Goal: Transaction & Acquisition: Purchase product/service

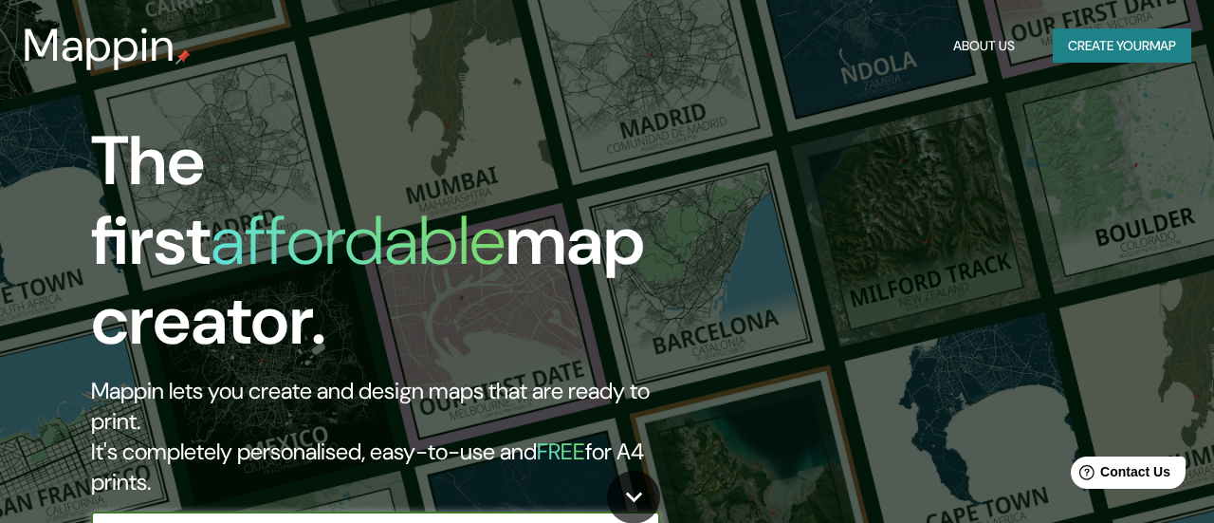
type input "[GEOGRAPHIC_DATA]"
click at [638, 520] on icon "button" at bounding box center [641, 531] width 23 height 23
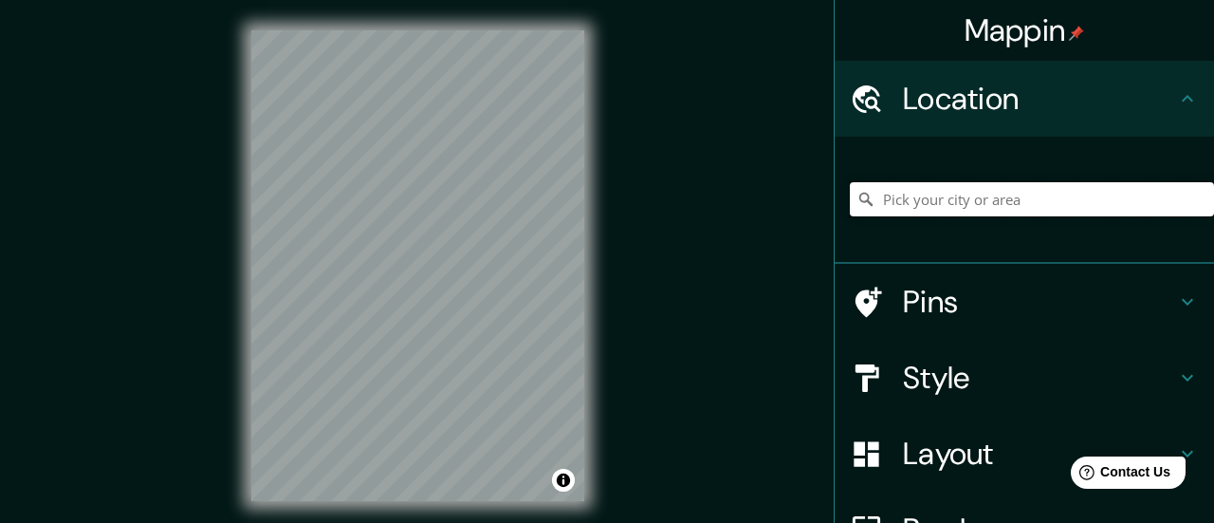
click at [999, 206] on input "Pick your city or area" at bounding box center [1032, 199] width 364 height 34
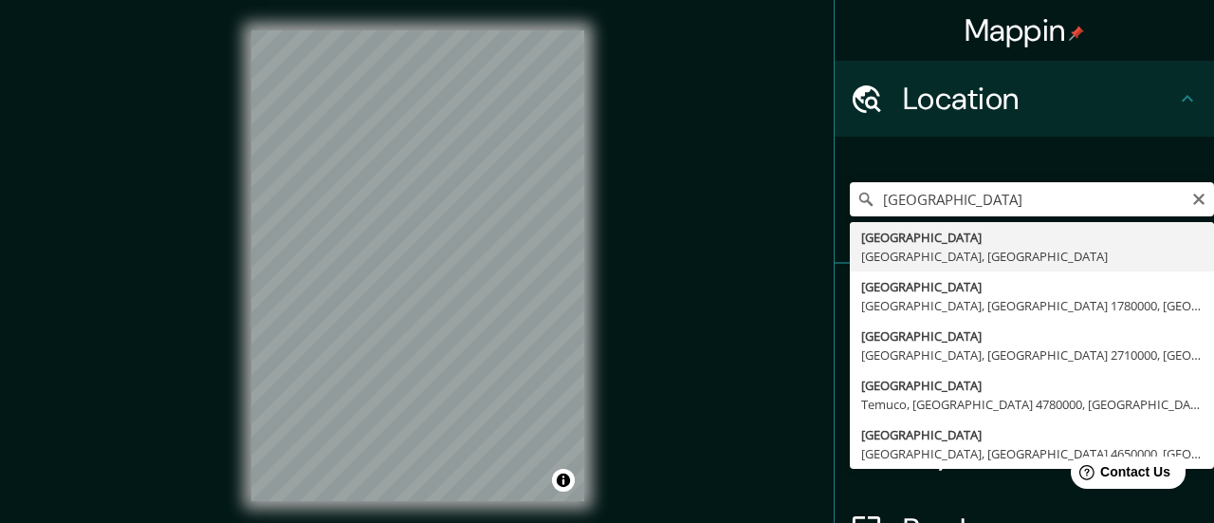
type input "[GEOGRAPHIC_DATA], [GEOGRAPHIC_DATA], [GEOGRAPHIC_DATA]"
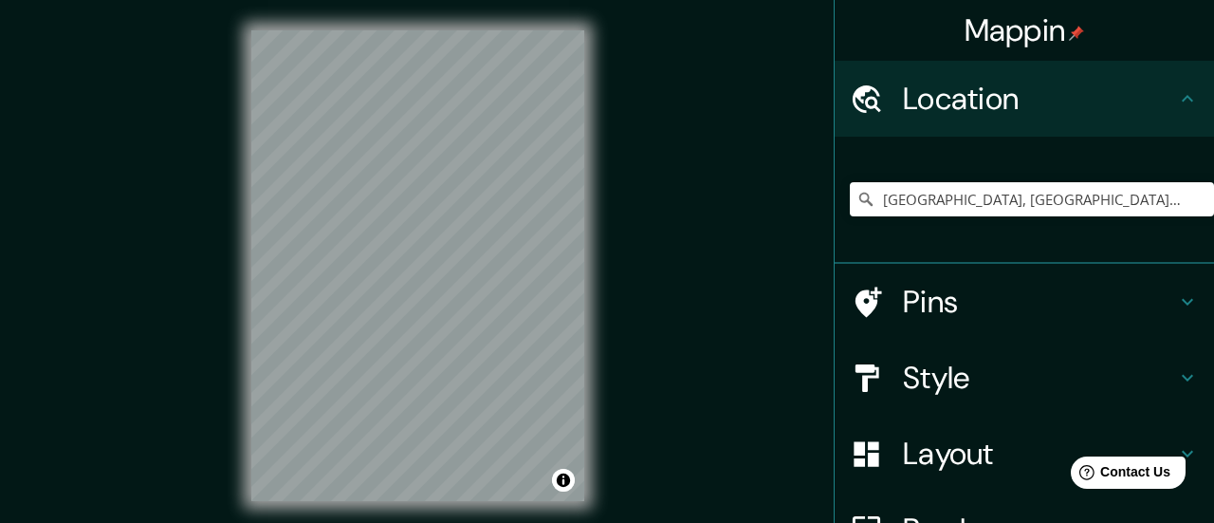
click at [1187, 377] on icon at bounding box center [1187, 377] width 23 height 23
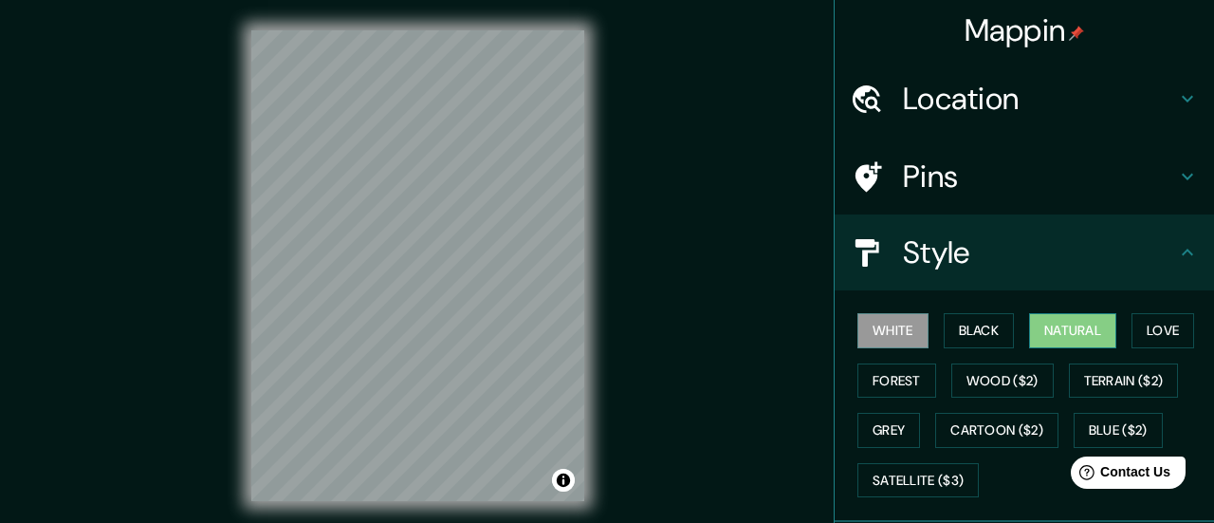
click at [1084, 332] on button "Natural" at bounding box center [1072, 330] width 87 height 35
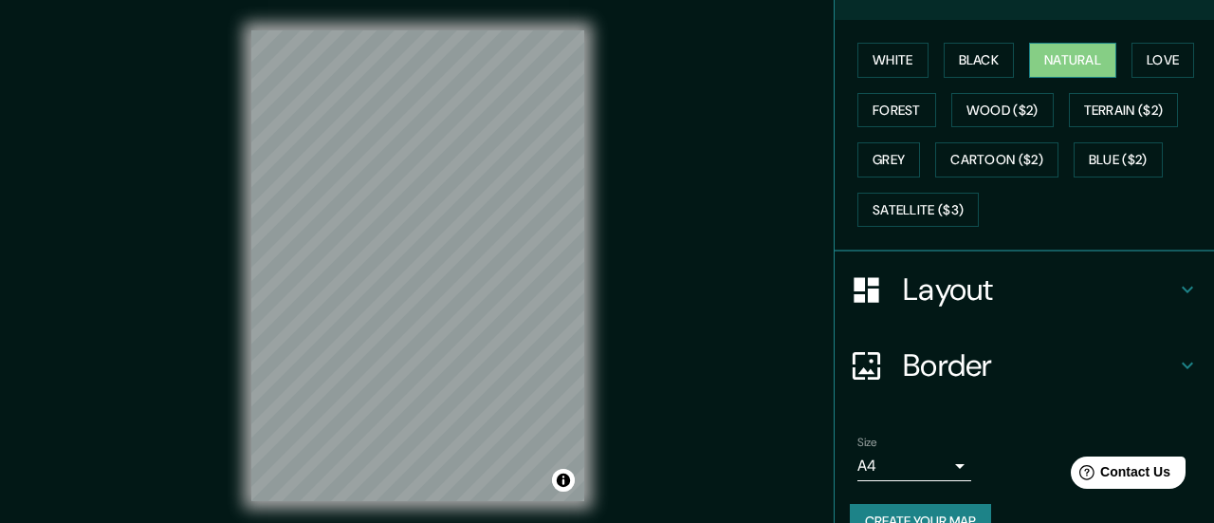
scroll to position [305, 0]
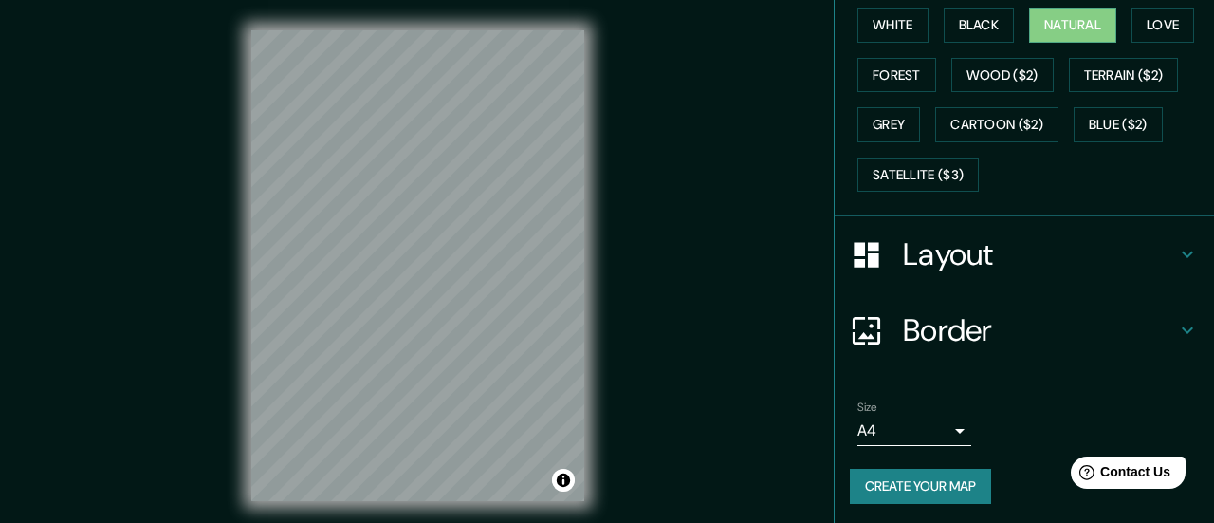
click at [953, 482] on button "Create your map" at bounding box center [920, 485] width 141 height 35
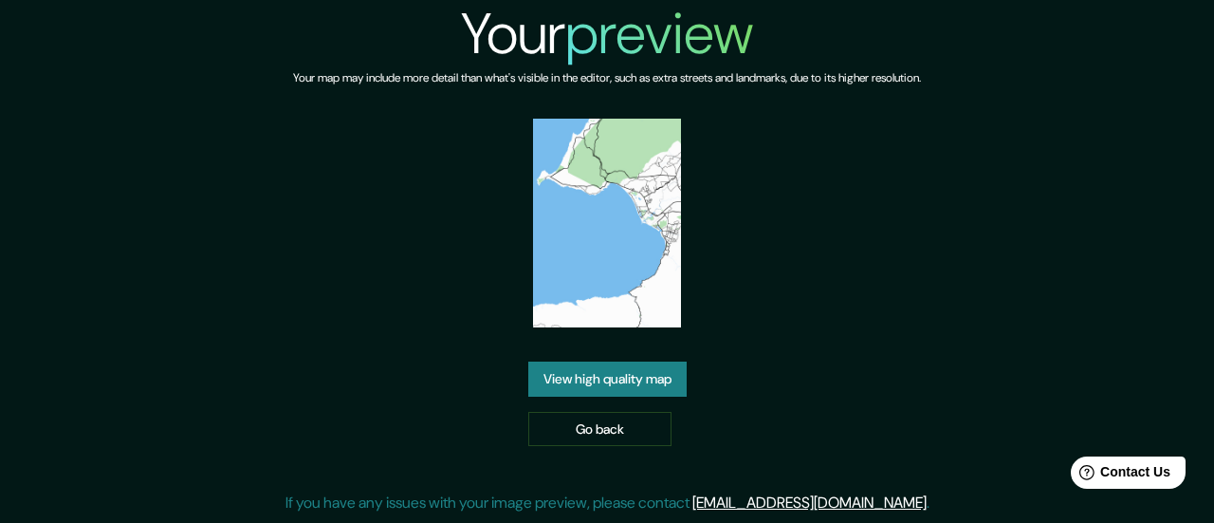
click at [641, 377] on link "View high quality map" at bounding box center [607, 378] width 158 height 35
